Goal: Task Accomplishment & Management: Complete application form

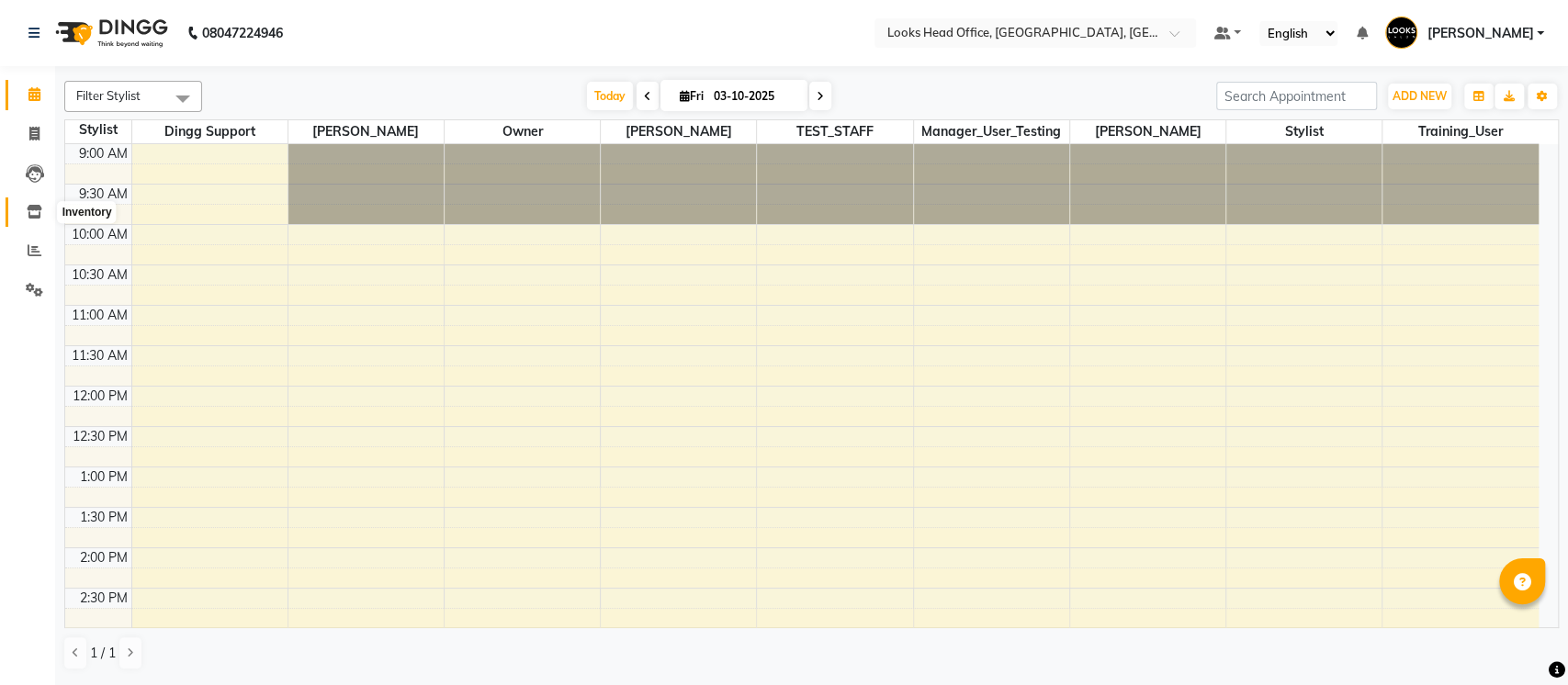
click at [33, 217] on icon at bounding box center [34, 211] width 16 height 14
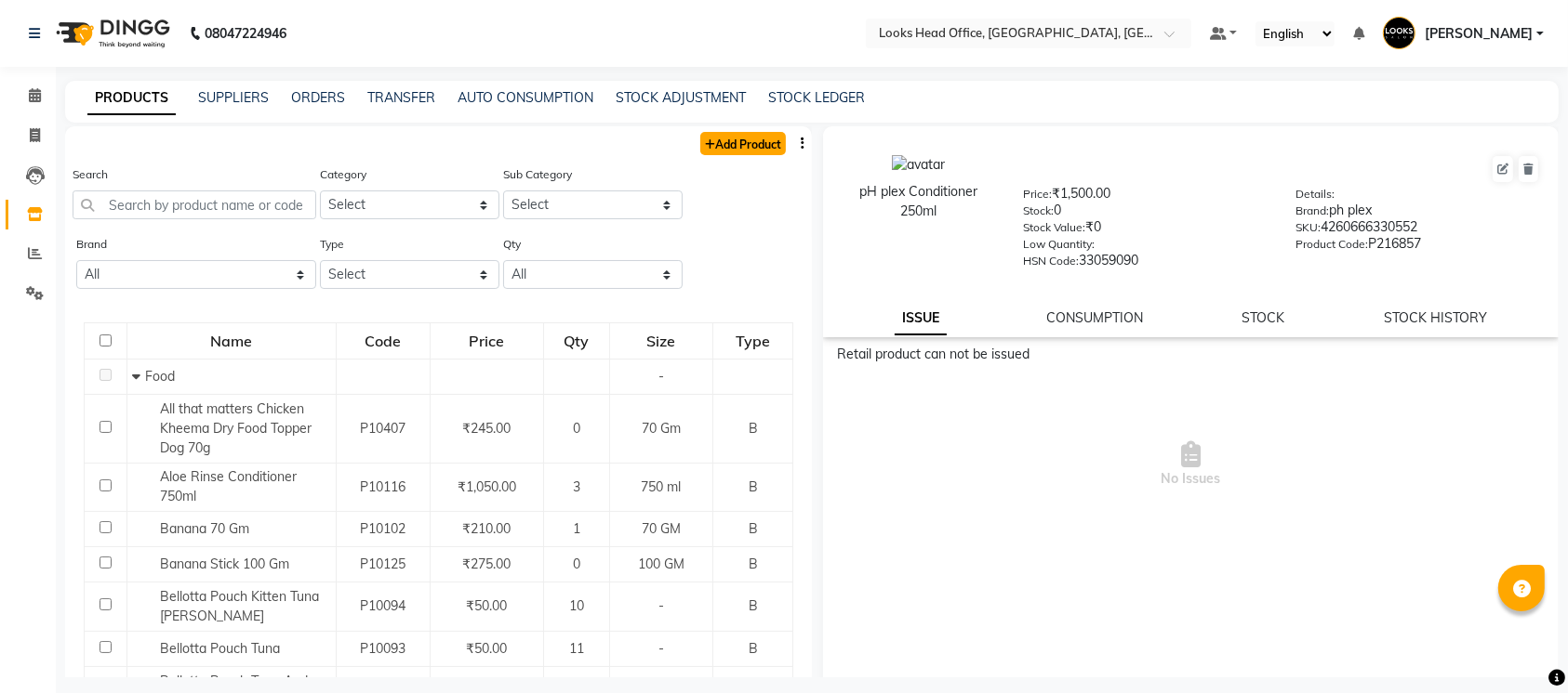
click at [714, 150] on link "Add Product" at bounding box center [743, 143] width 86 height 23
select select "true"
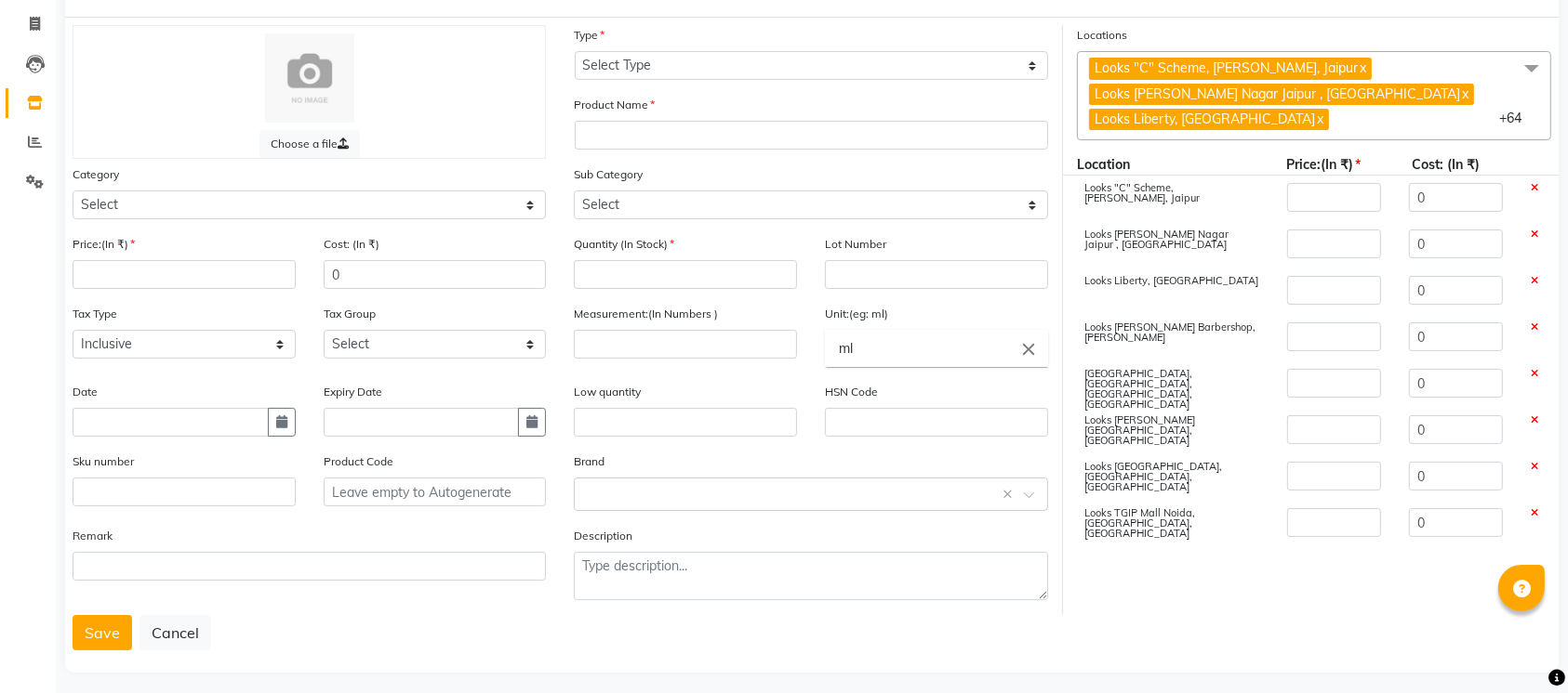
scroll to position [120, 0]
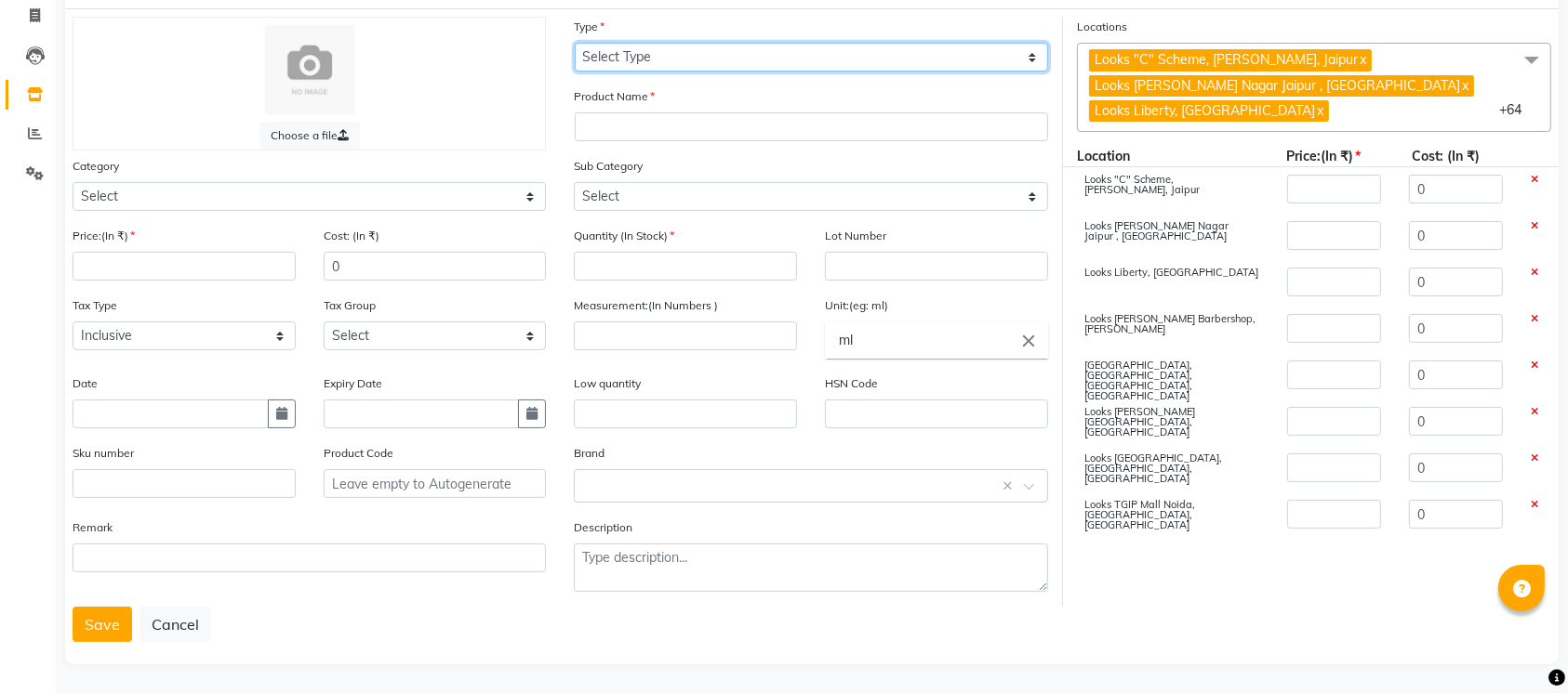
click at [789, 57] on select "Select Type Both Retail Consumable" at bounding box center [811, 57] width 474 height 29
select select "R"
click at [575, 43] on select "Select Type Both Retail Consumable" at bounding box center [811, 57] width 474 height 29
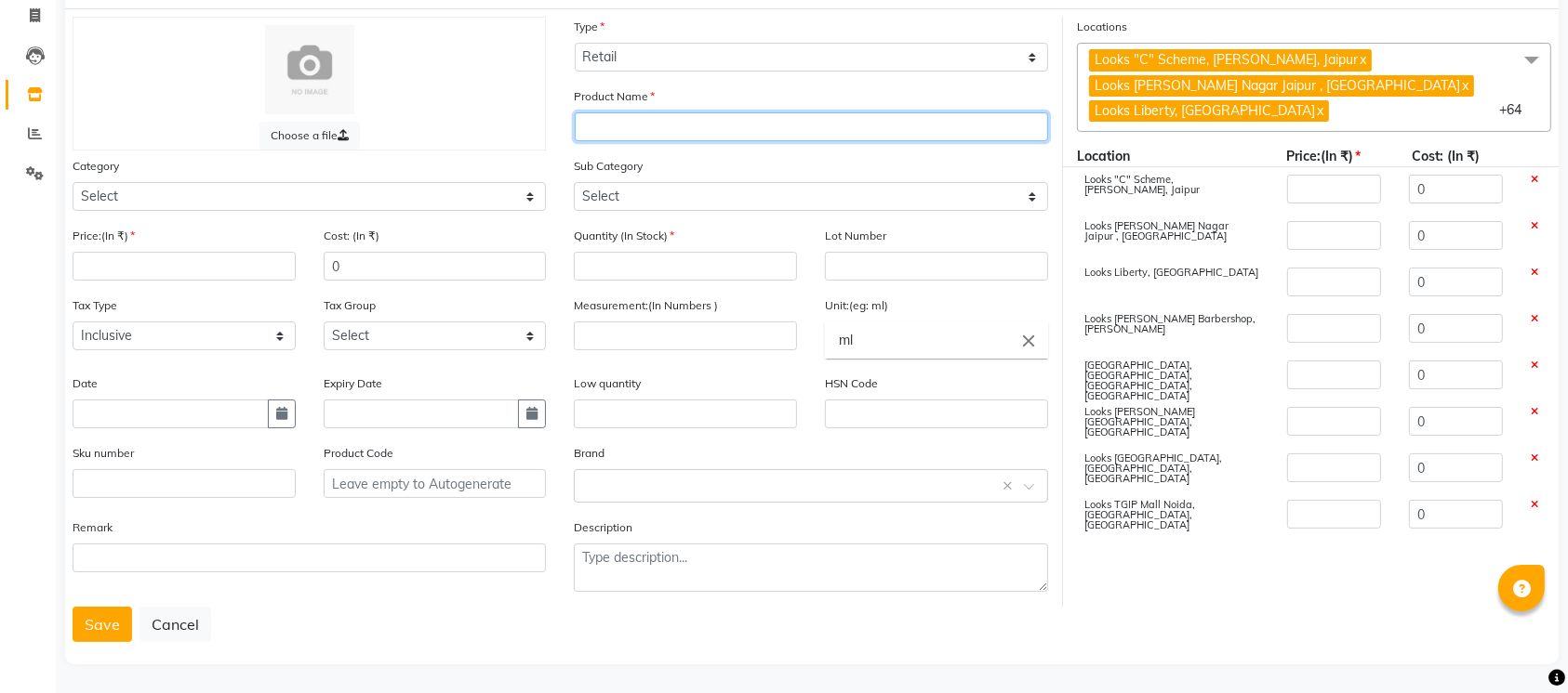
click at [745, 124] on input "text" at bounding box center [811, 126] width 474 height 29
type input "Snail Whitening creme 50ml"
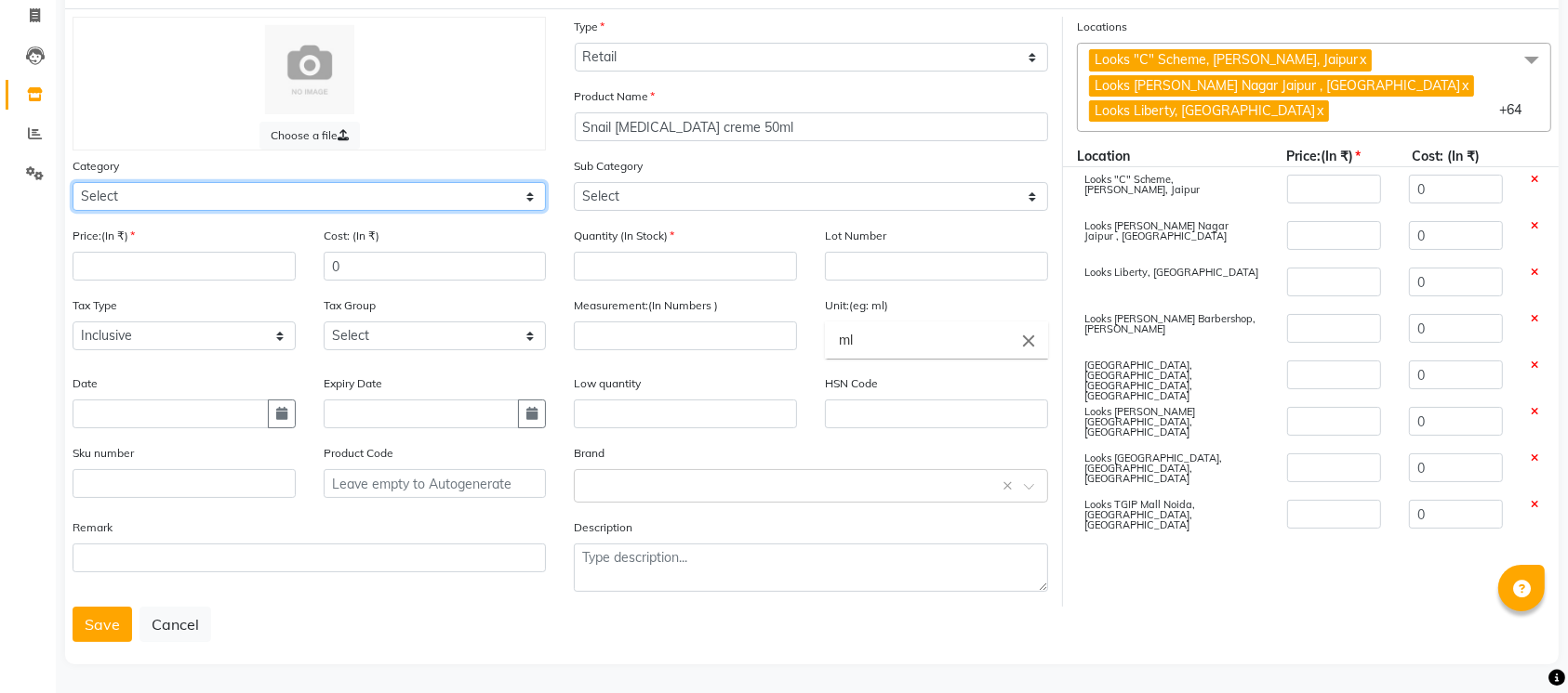
select select "534201150"
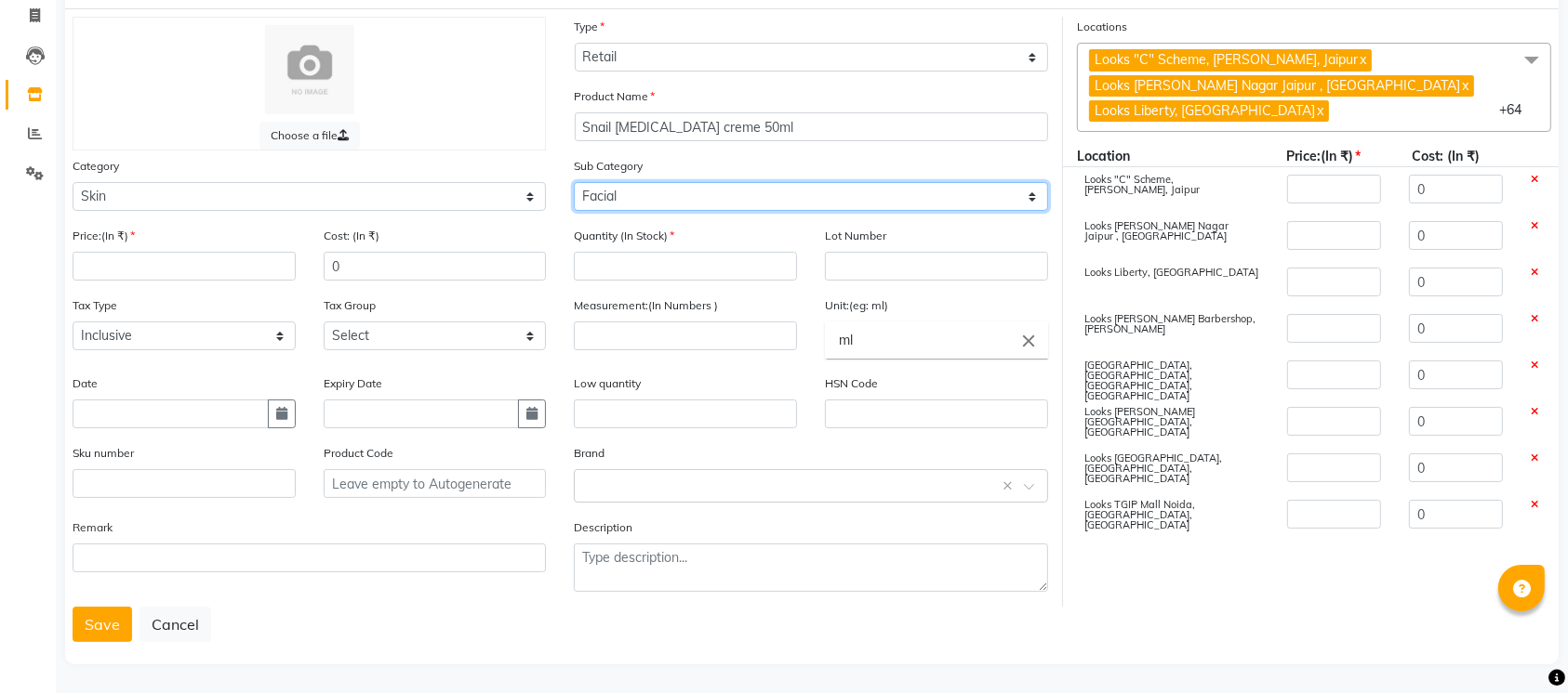
select select "534201153"
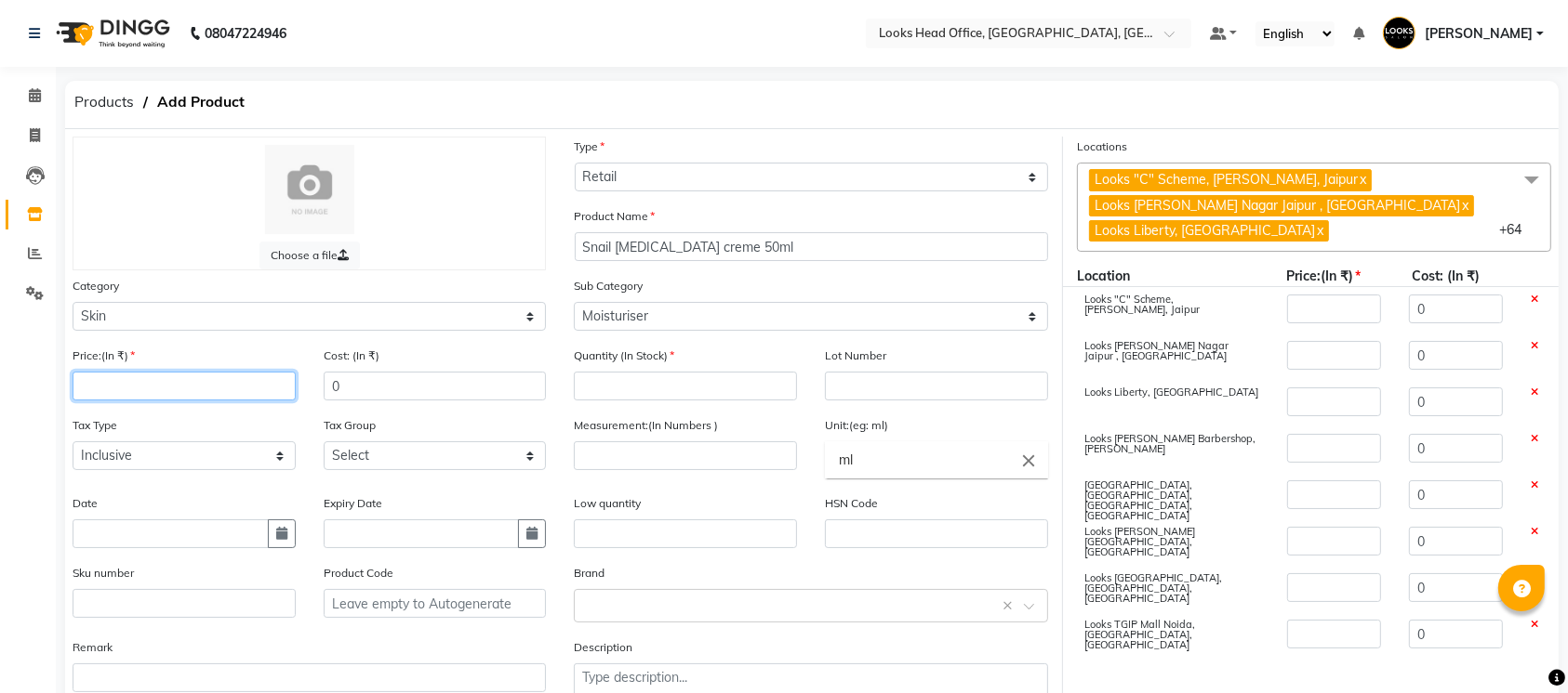
scroll to position [0, 0]
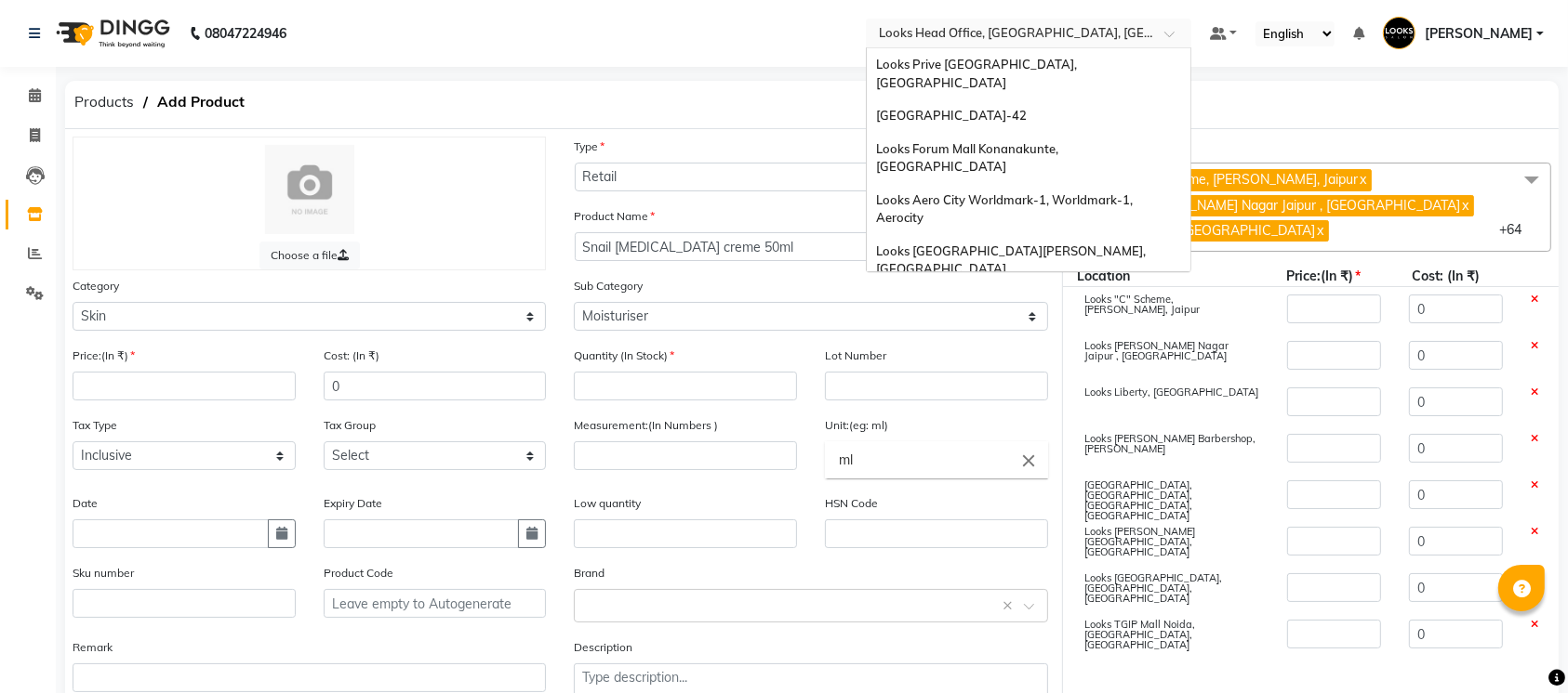
click at [980, 38] on input "text" at bounding box center [1010, 33] width 270 height 19
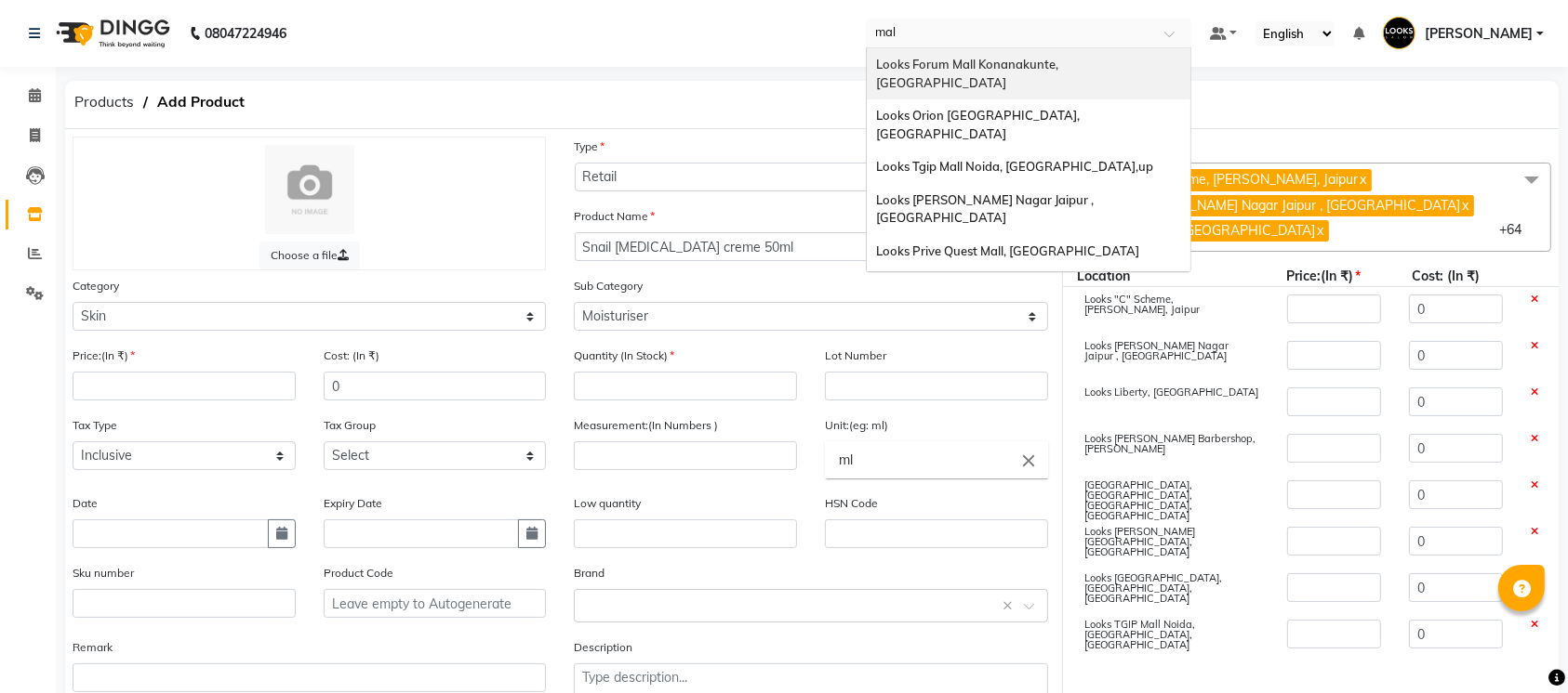
type input "mala"
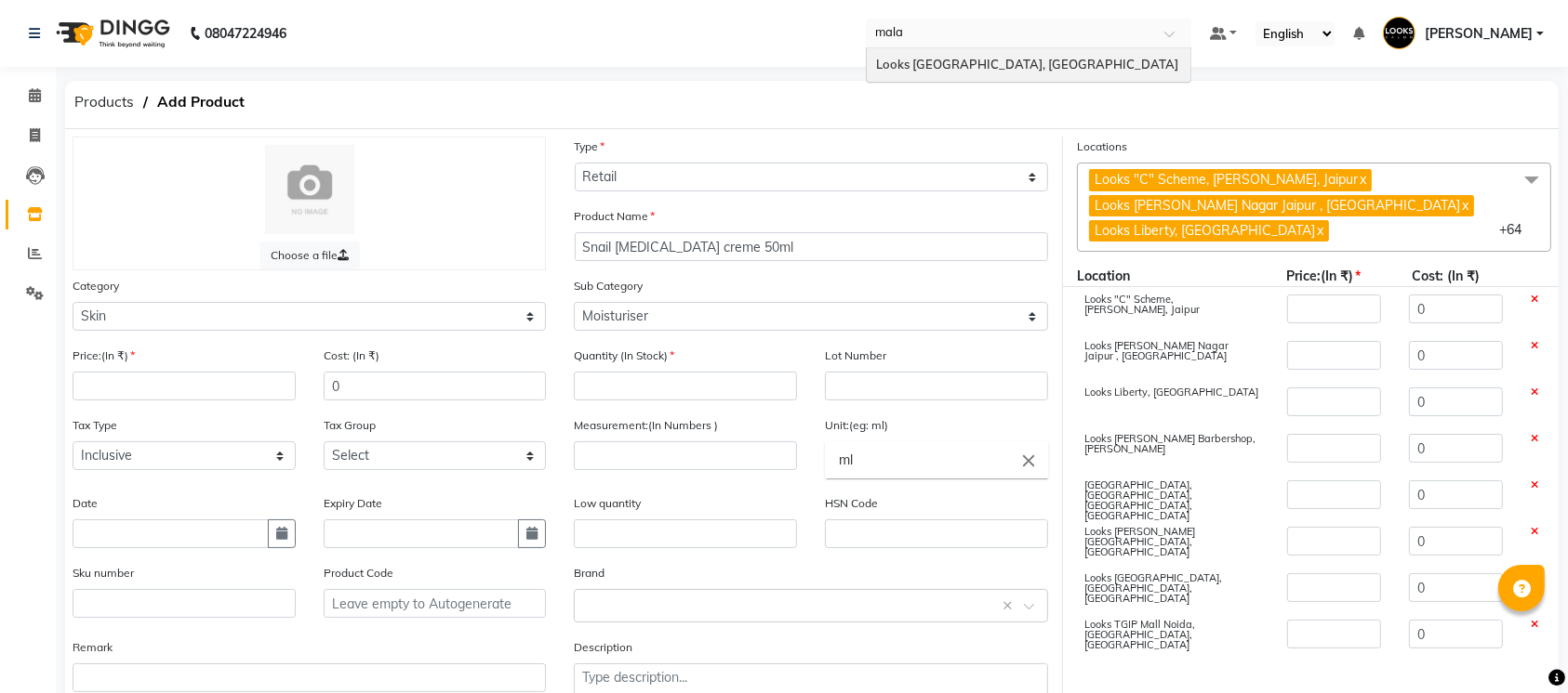
click at [989, 63] on span "Looks [GEOGRAPHIC_DATA], [GEOGRAPHIC_DATA]" at bounding box center [1027, 64] width 302 height 15
click at [989, 63] on nav "08047224946 Select Location × Looks Head Office, New Delhi, Delhi Looks Kuala L…" at bounding box center [784, 34] width 1568 height 67
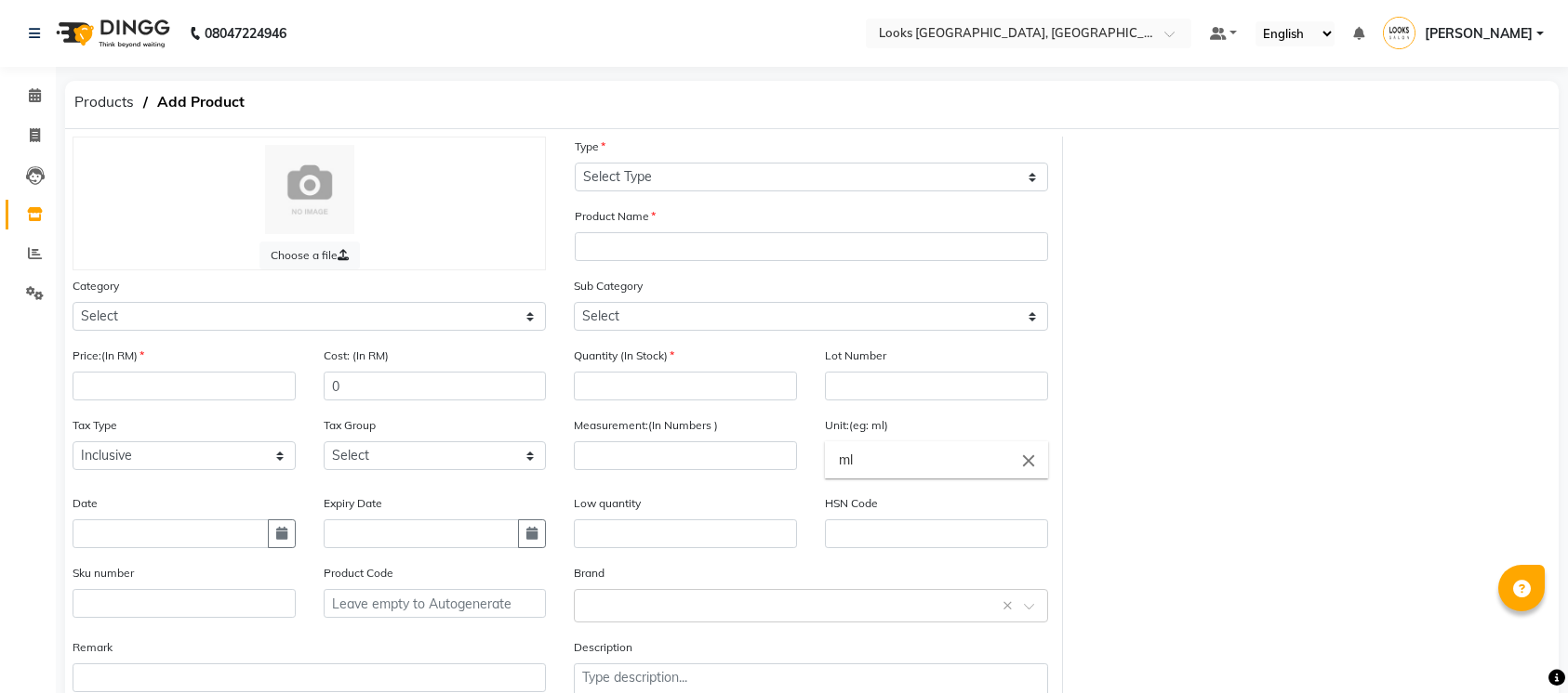
select select "true"
select select "R"
click at [575, 163] on select "Select Type Both Retail Consumable" at bounding box center [811, 177] width 474 height 29
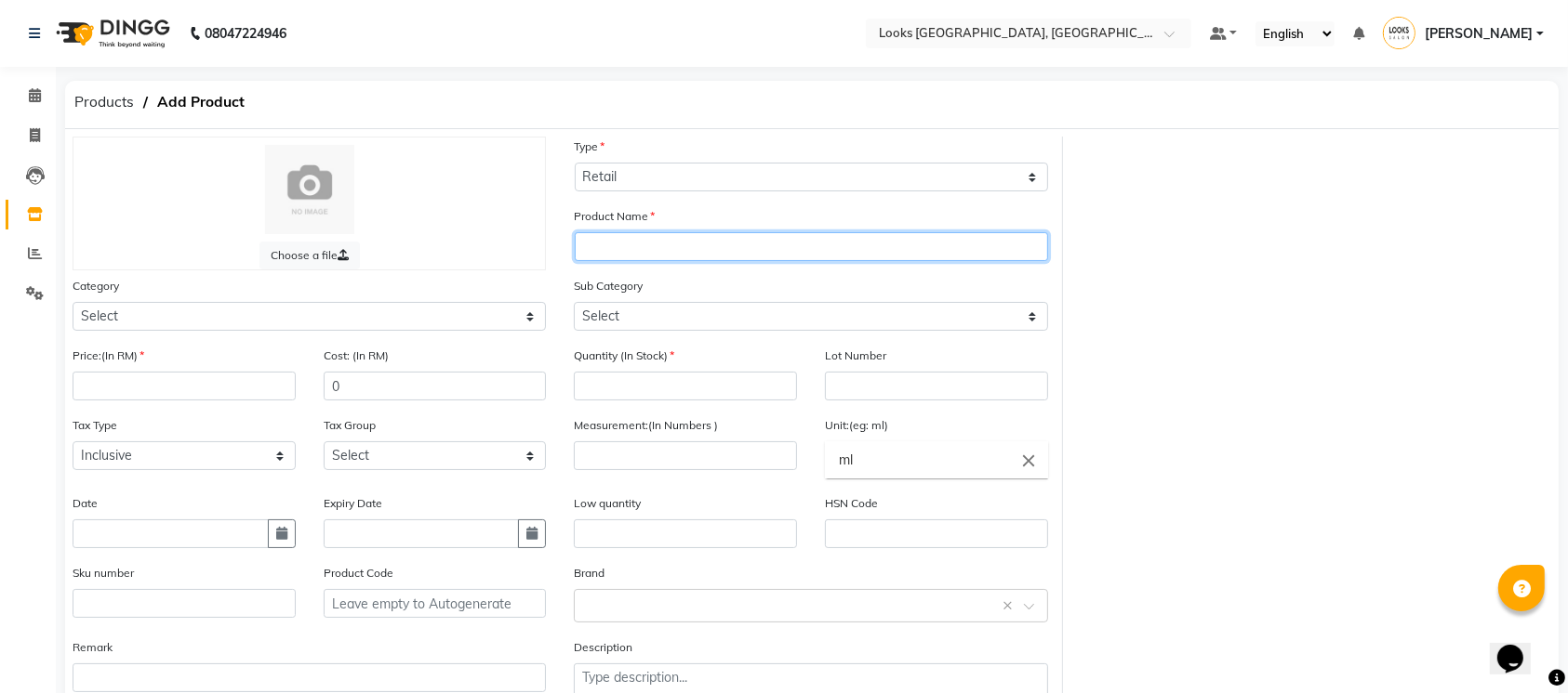
click at [701, 235] on input "text" at bounding box center [811, 247] width 474 height 29
type input "Snail [MEDICAL_DATA] Creme 50ml"
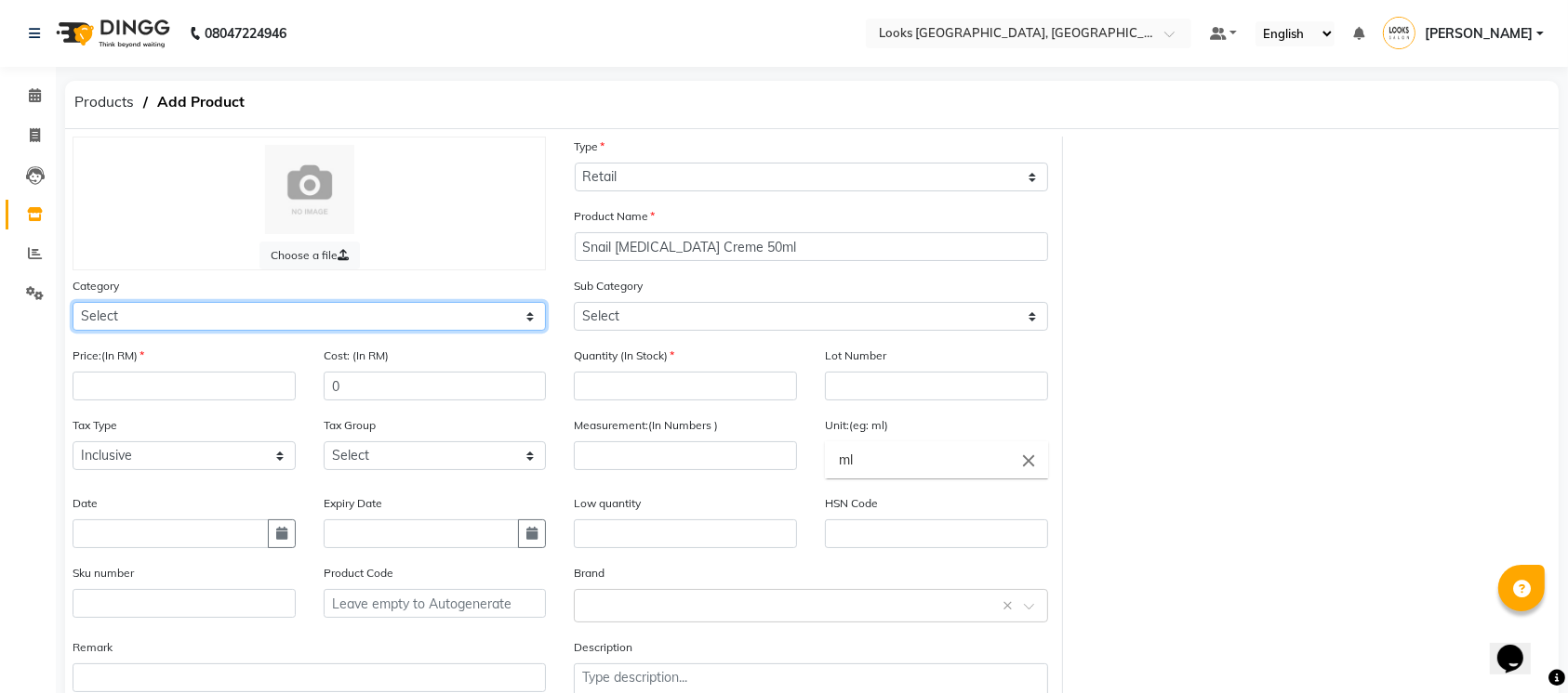
select select "534201150"
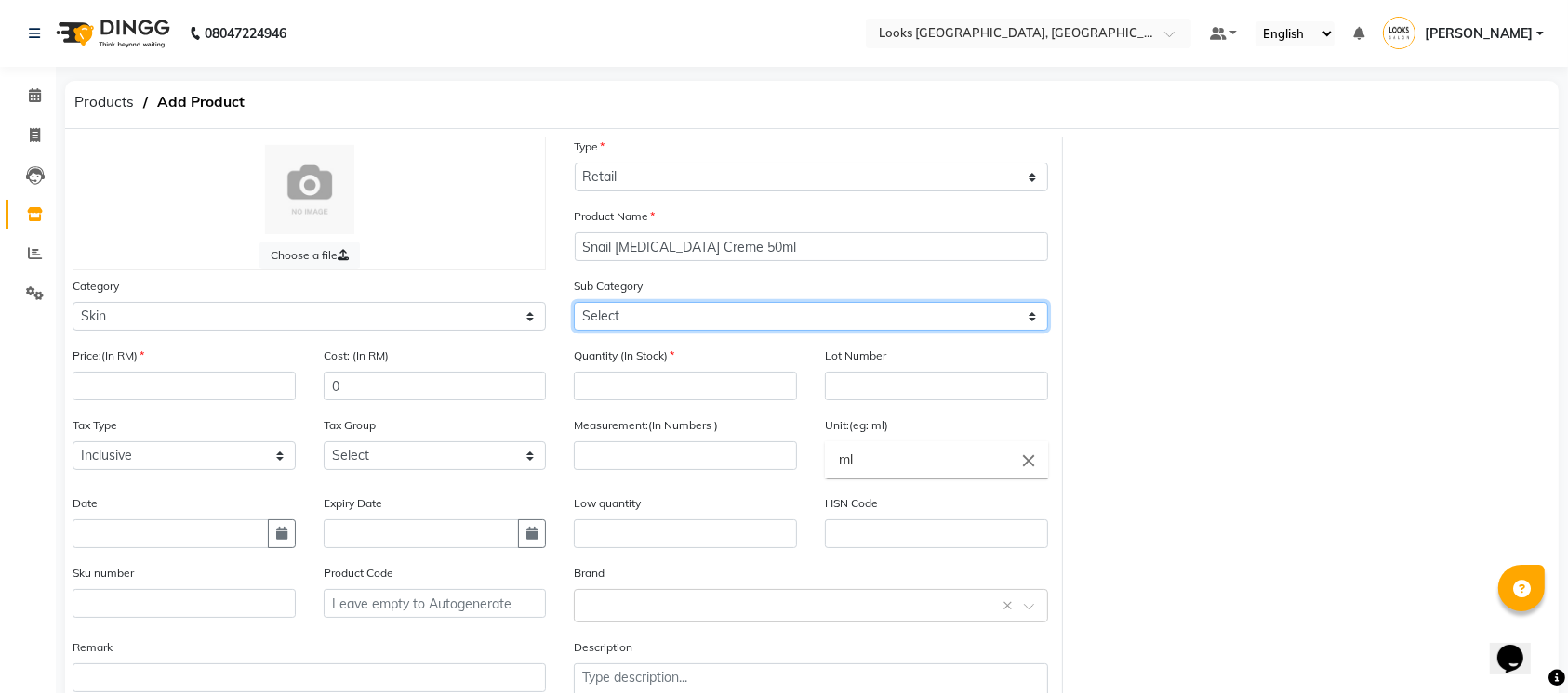
select select "534201153"
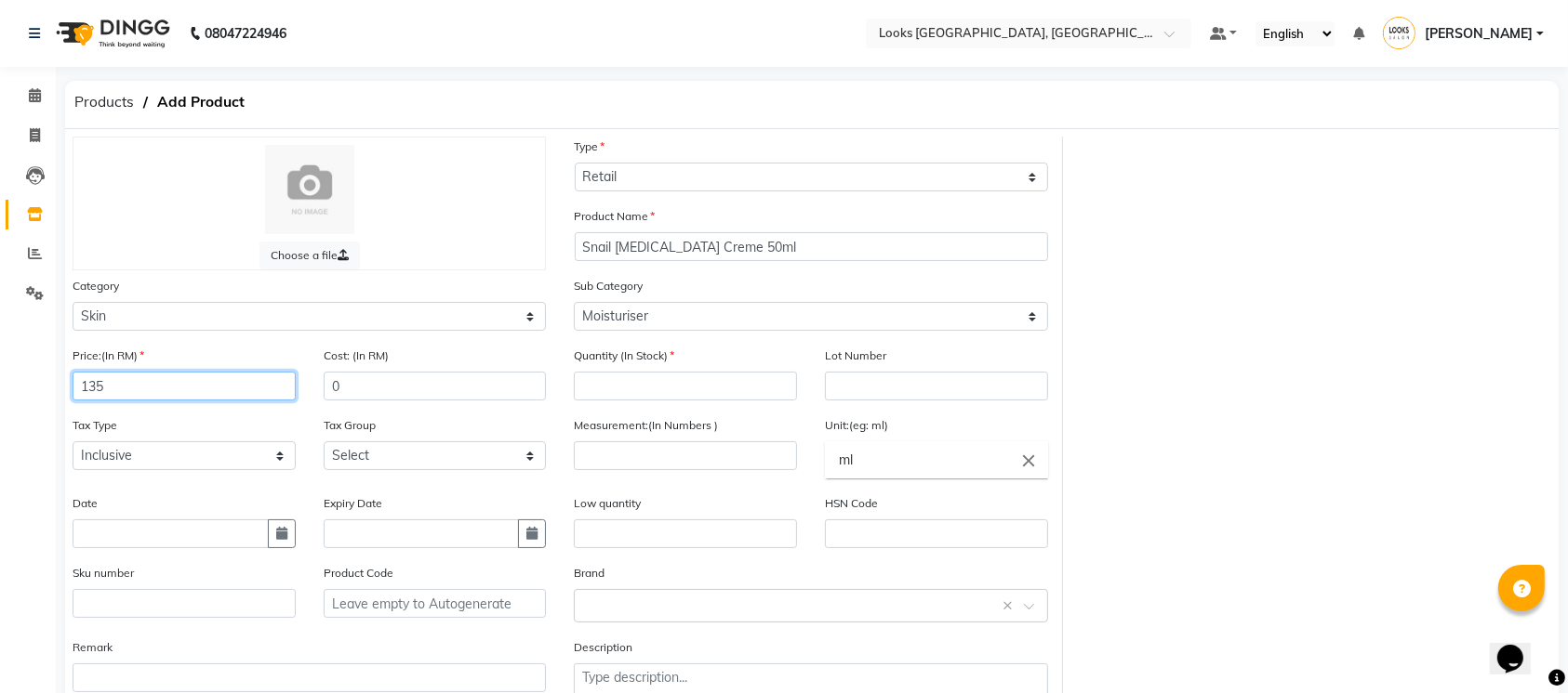
type input "135"
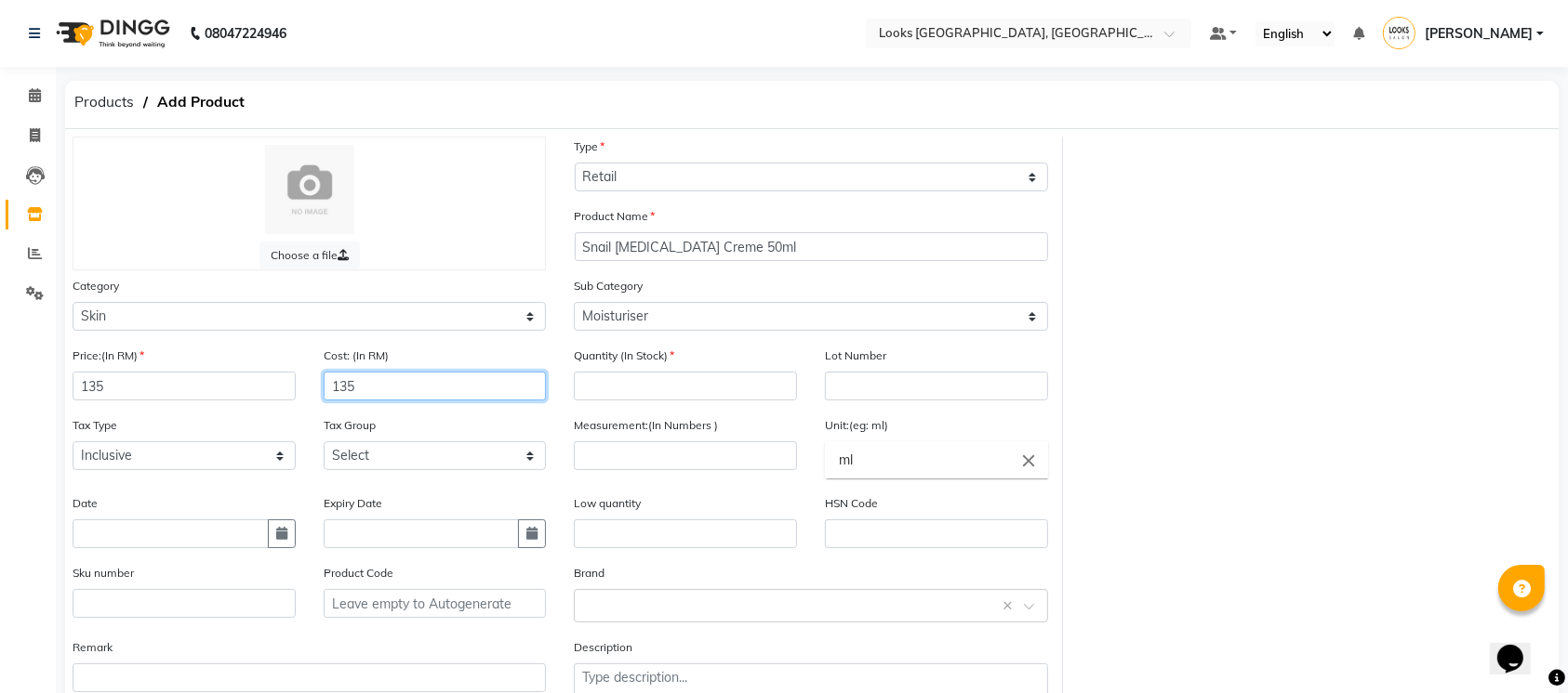
type input "135"
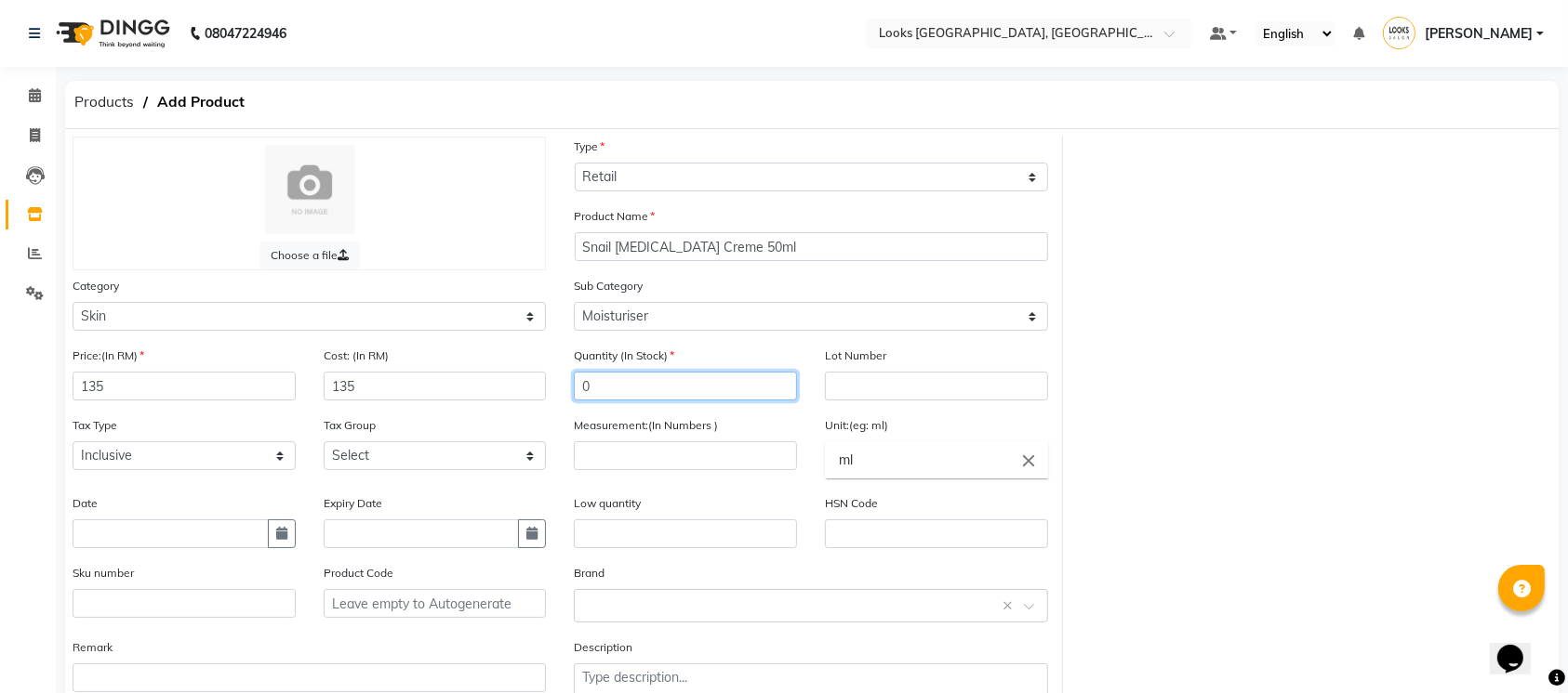
type input "0"
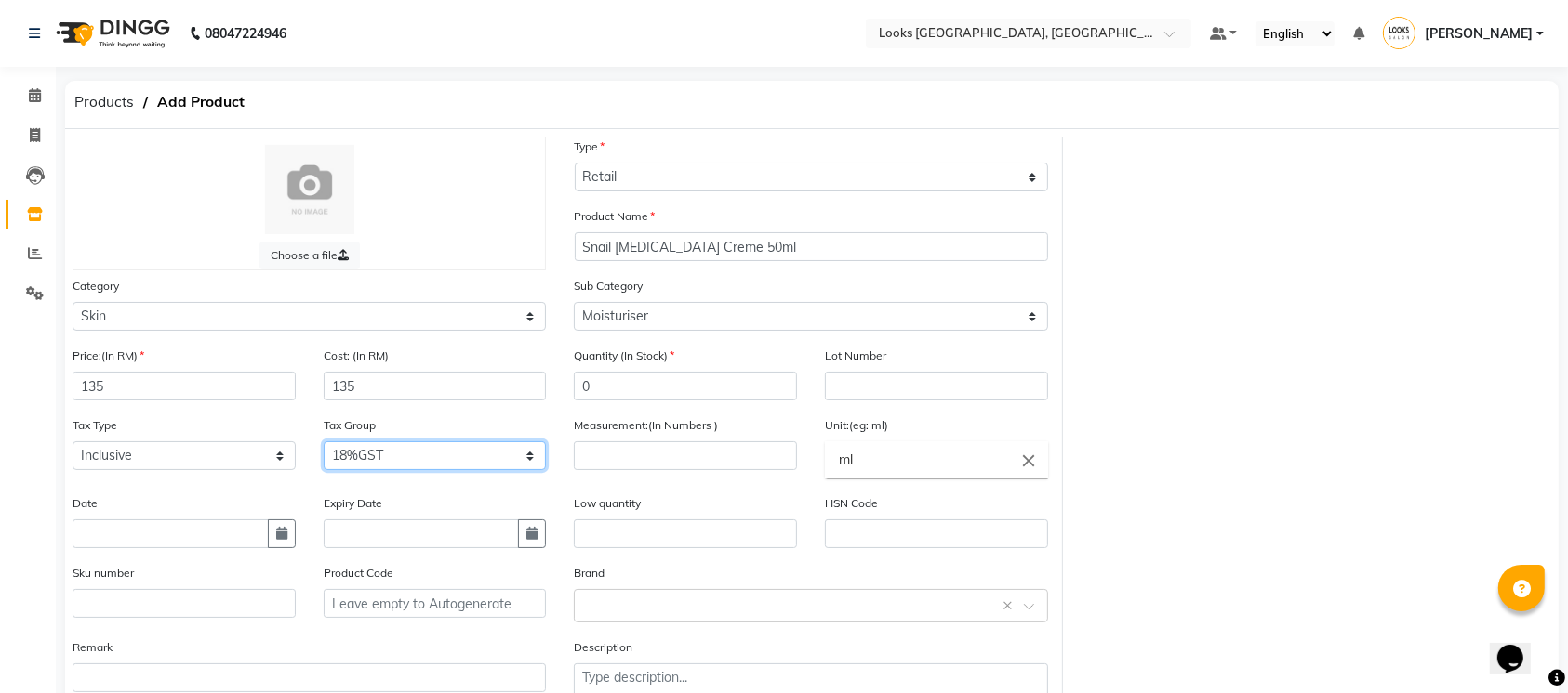
select select "3650"
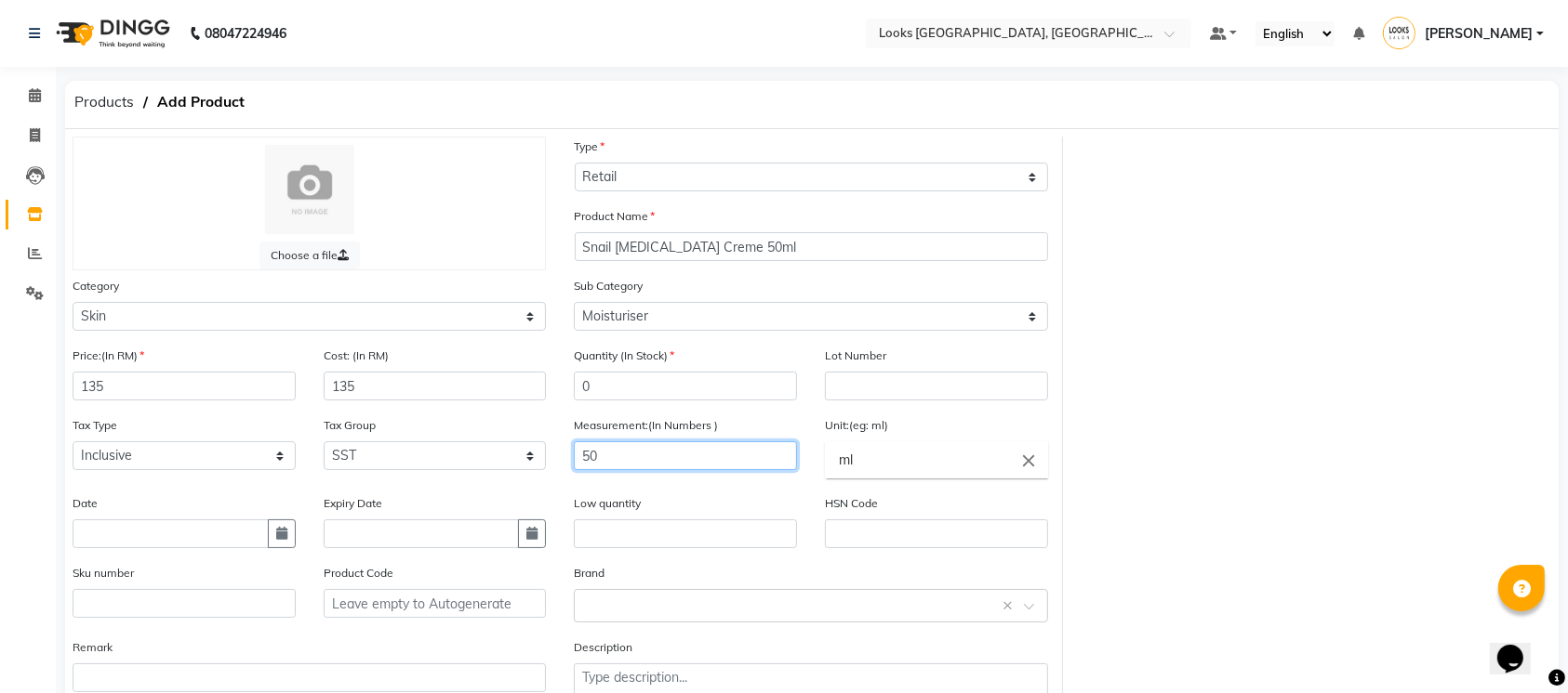
type input "50"
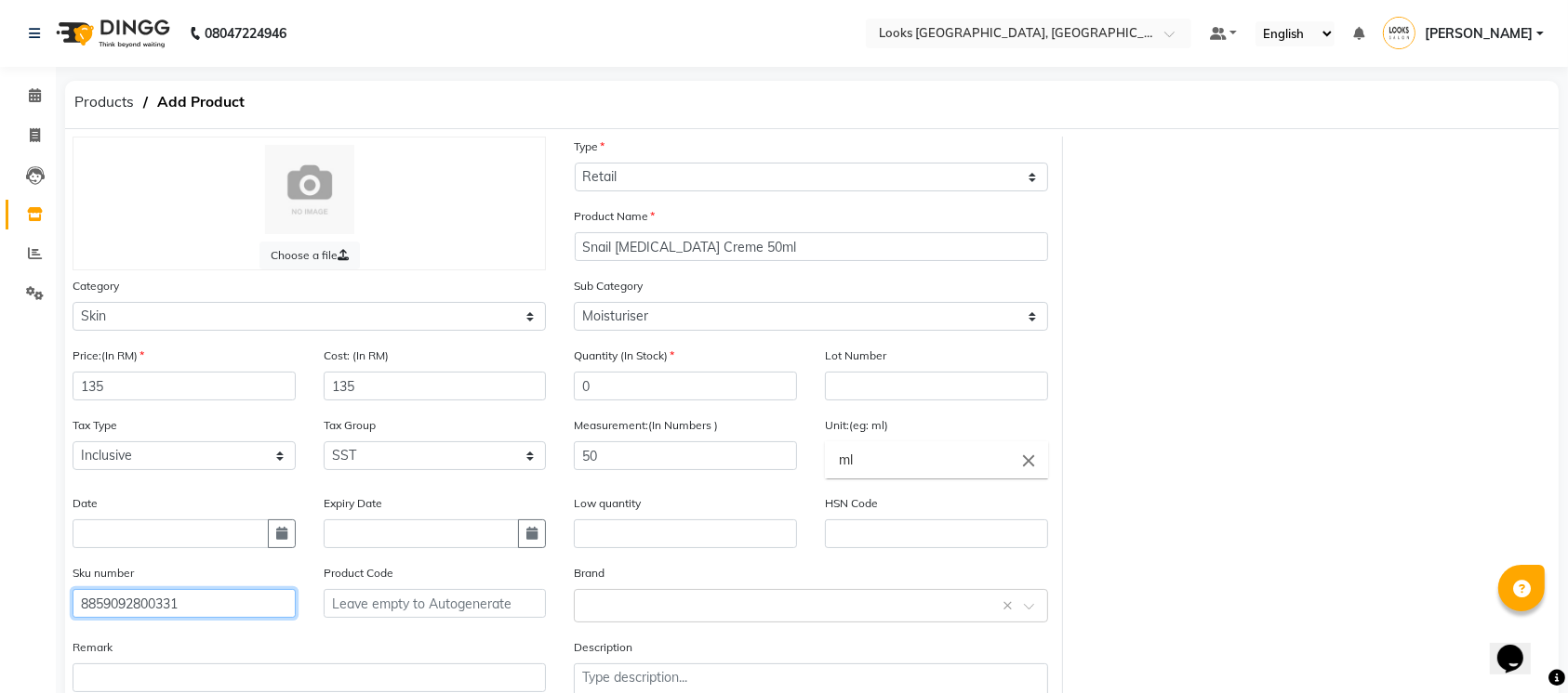
type input "8859092800331"
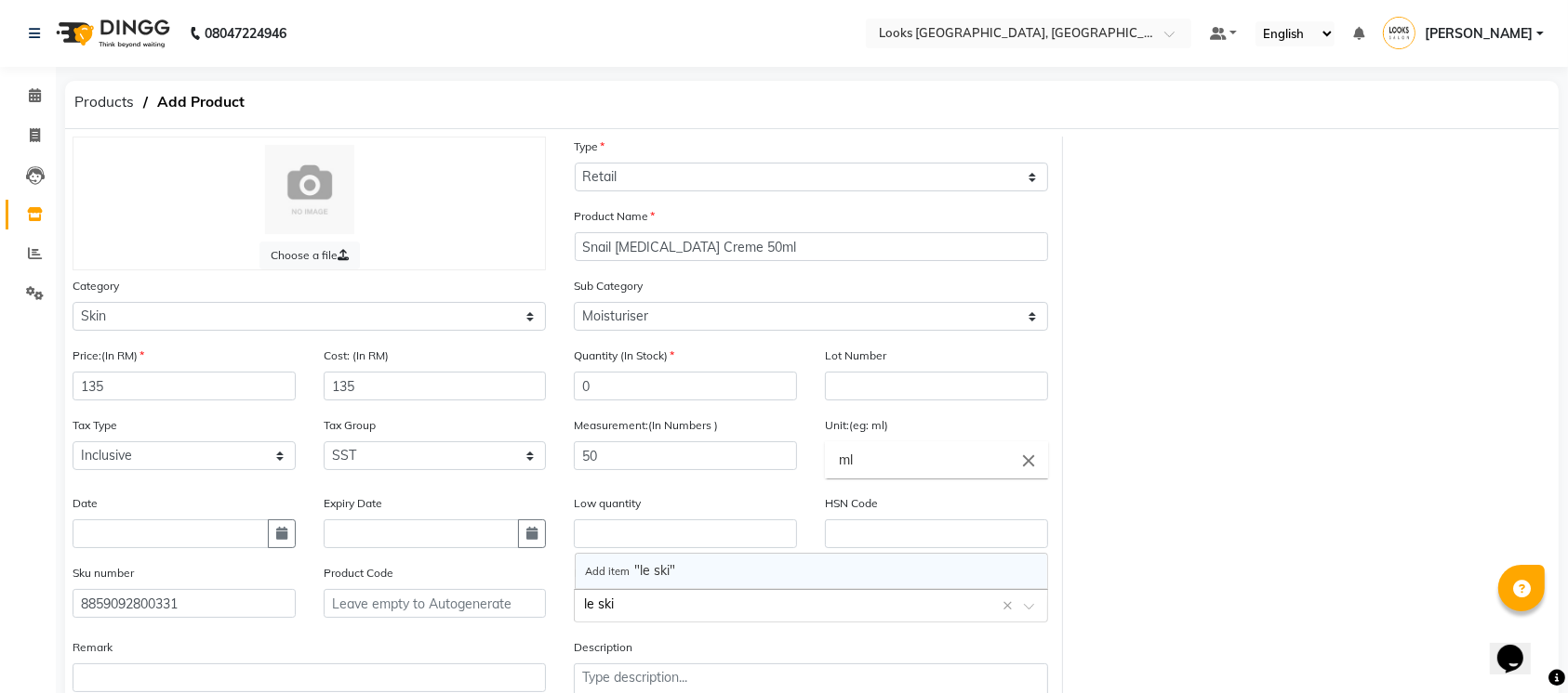
type input "le skin"
click at [1144, 388] on div "Choose a file Type Select Type Both Retail Consumable Product Name Snail [MEDIC…" at bounding box center [812, 431] width 1506 height 590
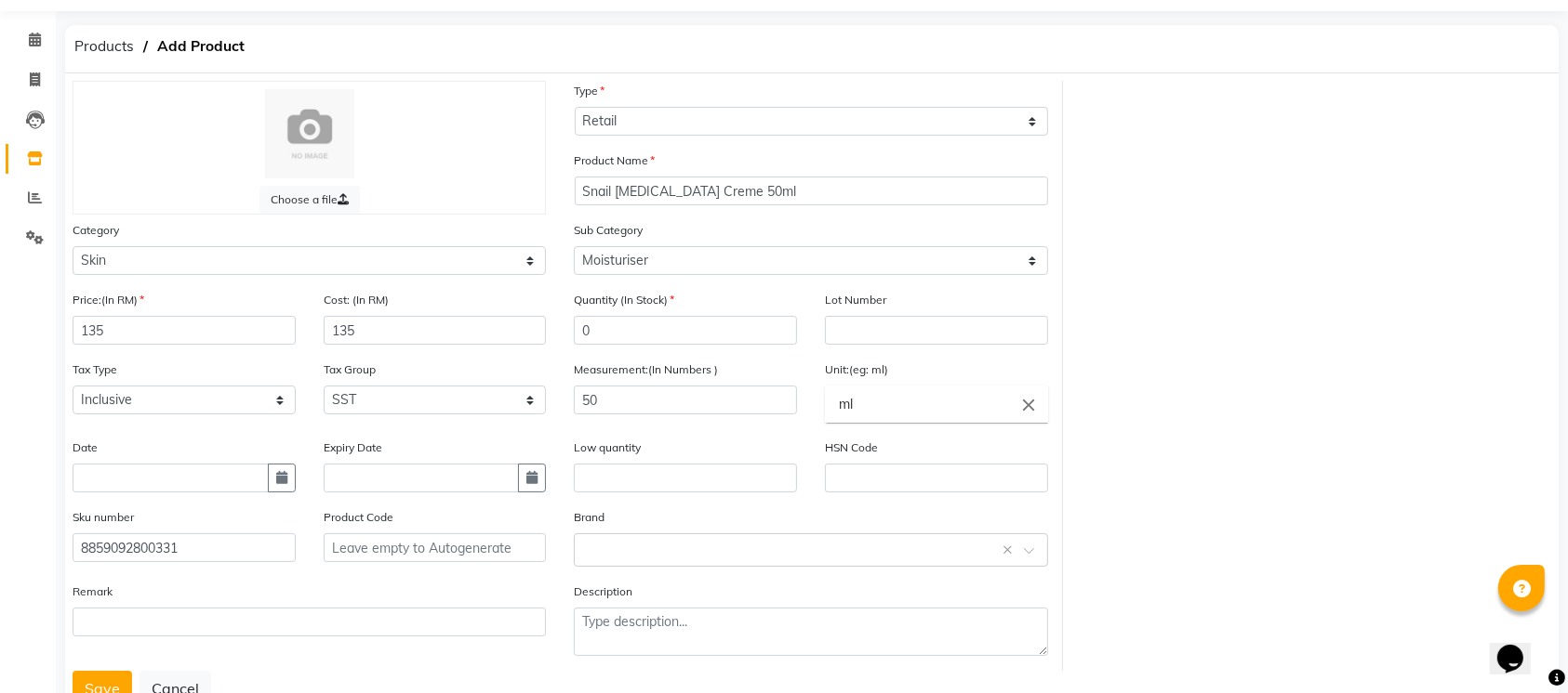
scroll to position [58, 0]
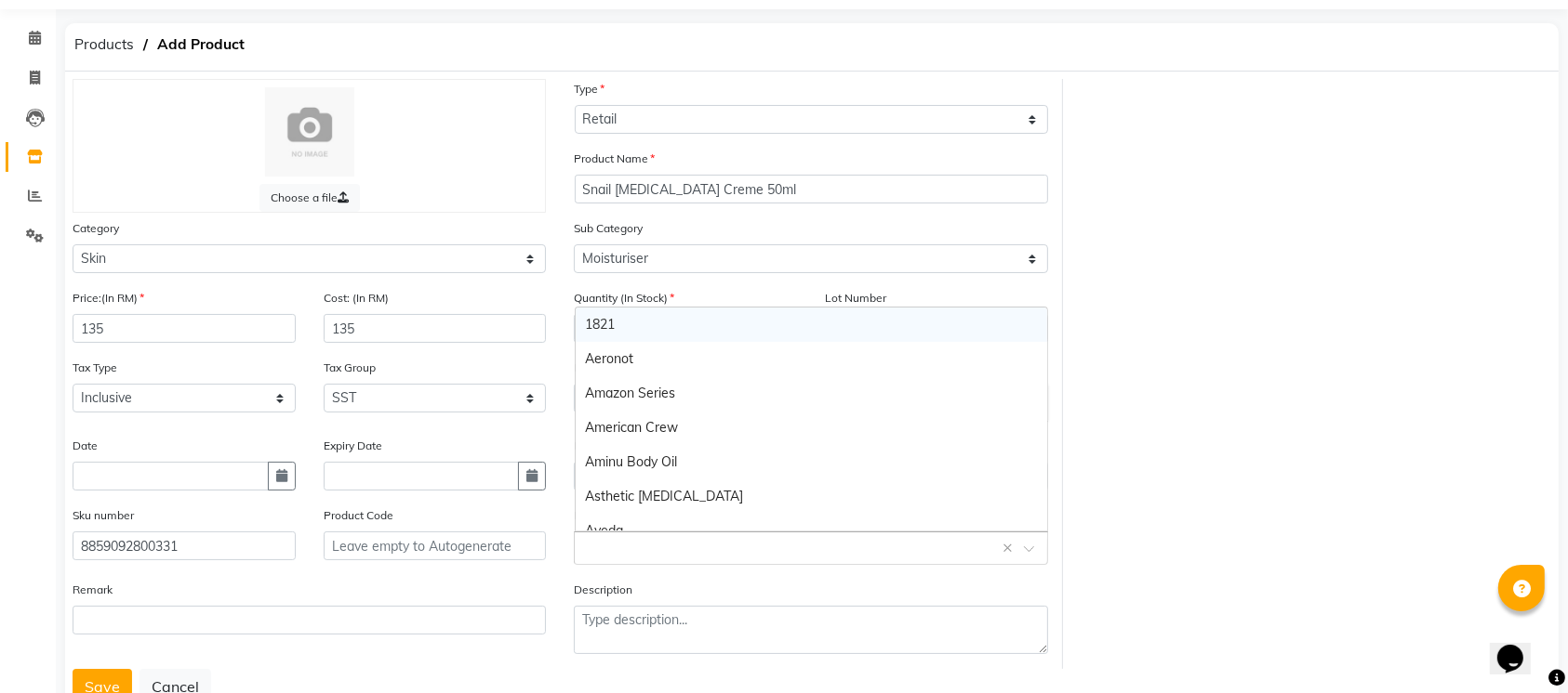
click at [797, 541] on input "text" at bounding box center [791, 546] width 416 height 20
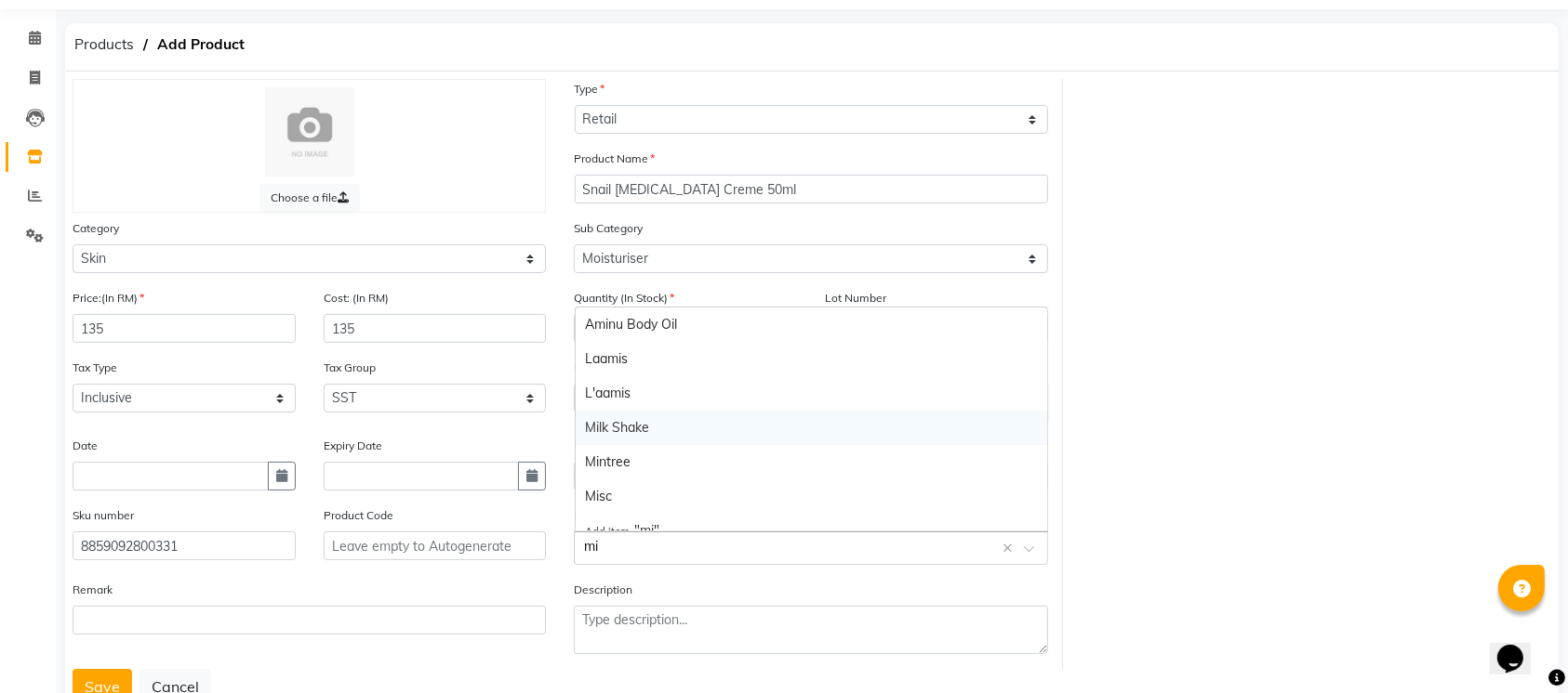
type input "mis"
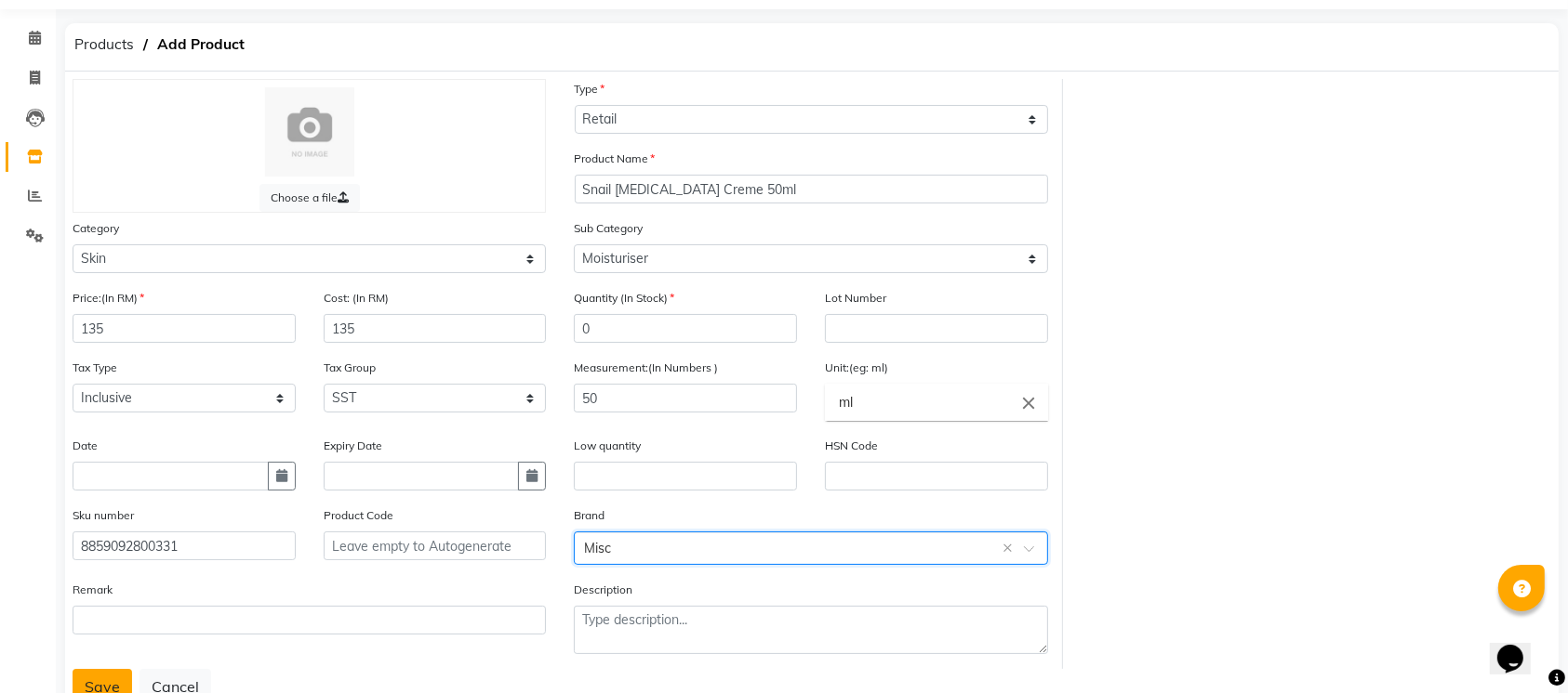
click at [98, 685] on button "Save" at bounding box center [103, 687] width 60 height 35
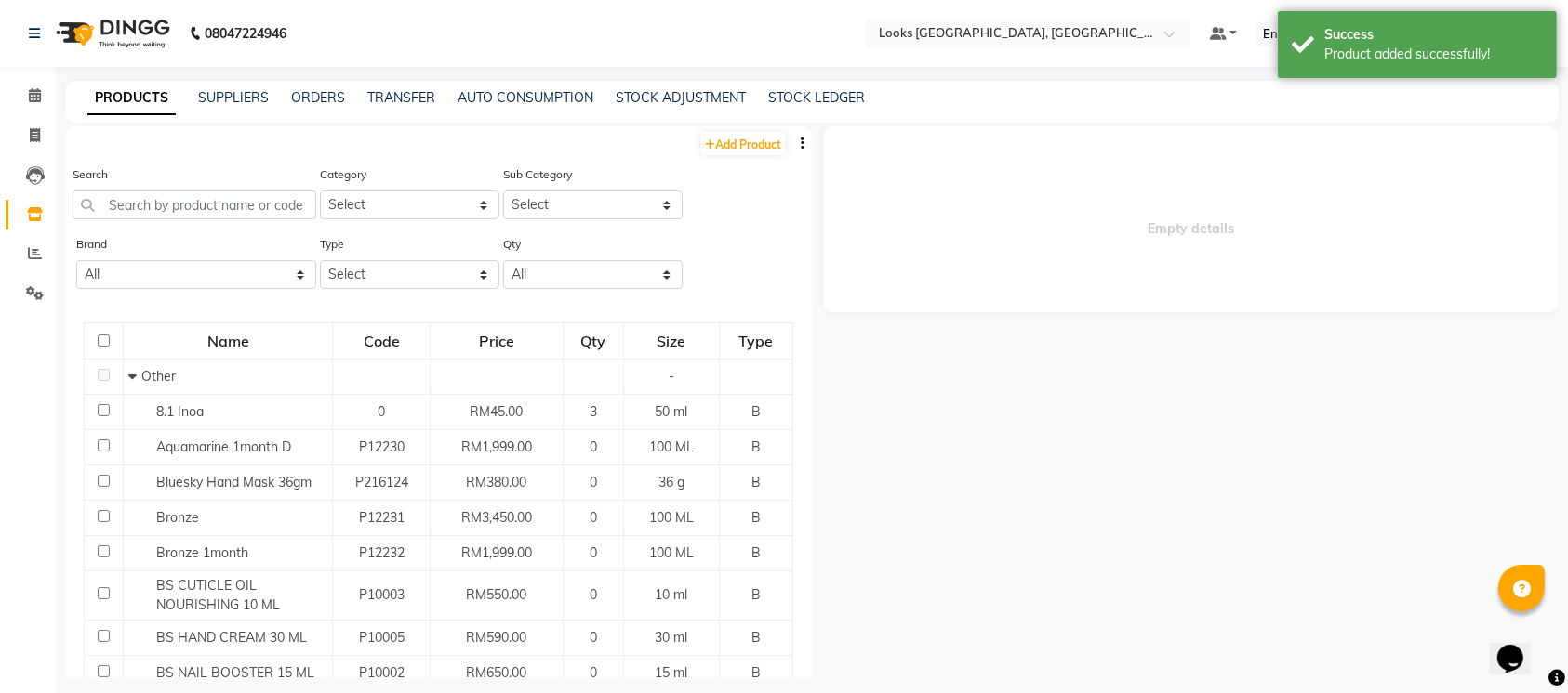
click at [430, 438] on td "RM1,999.00" at bounding box center [496, 448] width 133 height 35
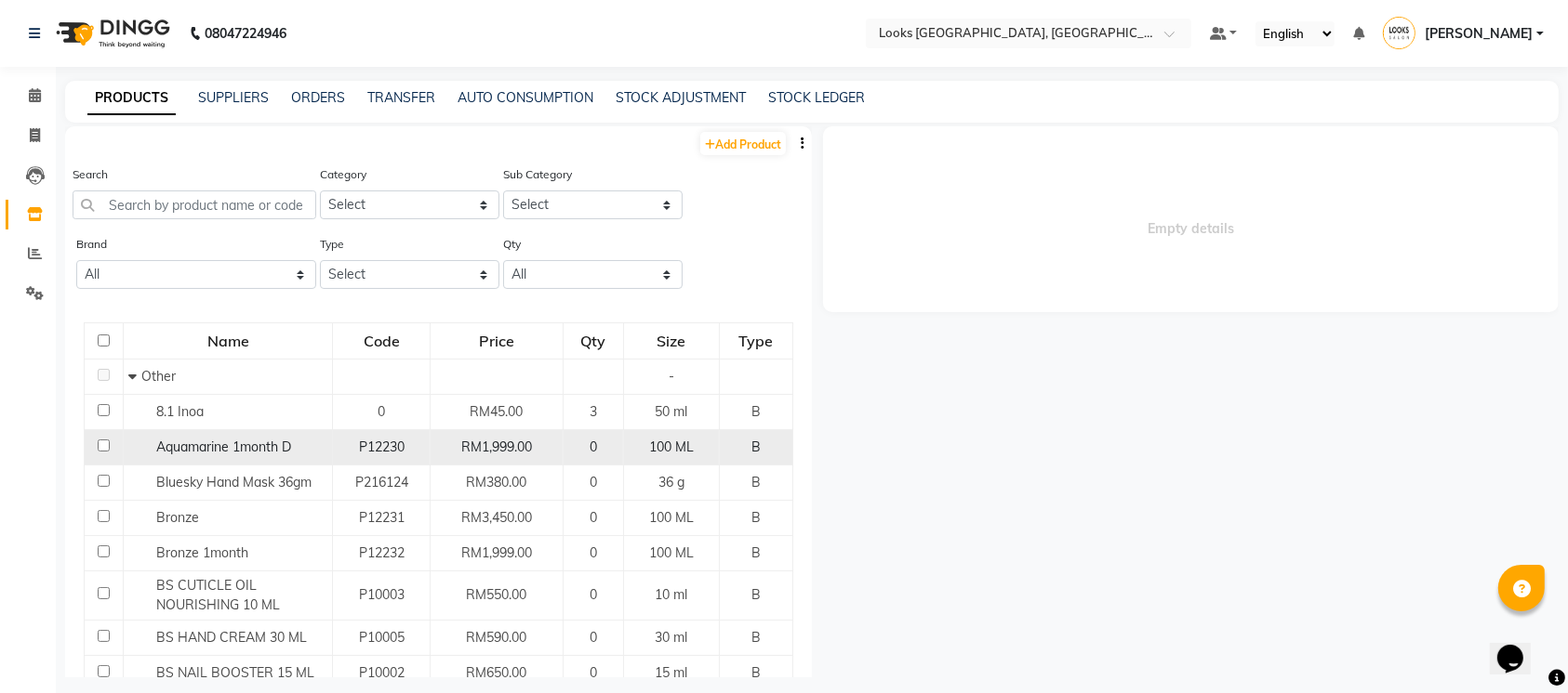
drag, startPoint x: 357, startPoint y: 496, endPoint x: 429, endPoint y: 437, distance: 93.1
click at [430, 437] on td "RM1,999.00" at bounding box center [496, 448] width 133 height 35
